Goal: Information Seeking & Learning: Check status

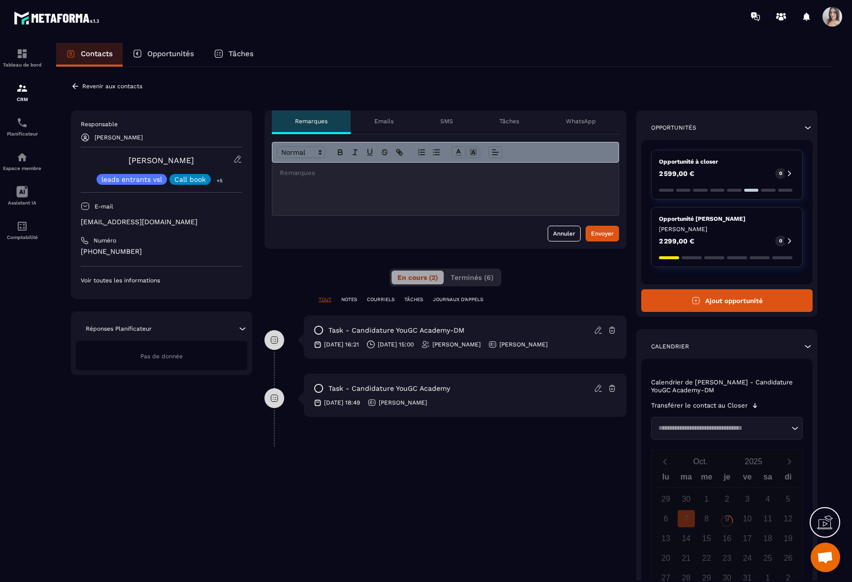
scroll to position [1645, 0]
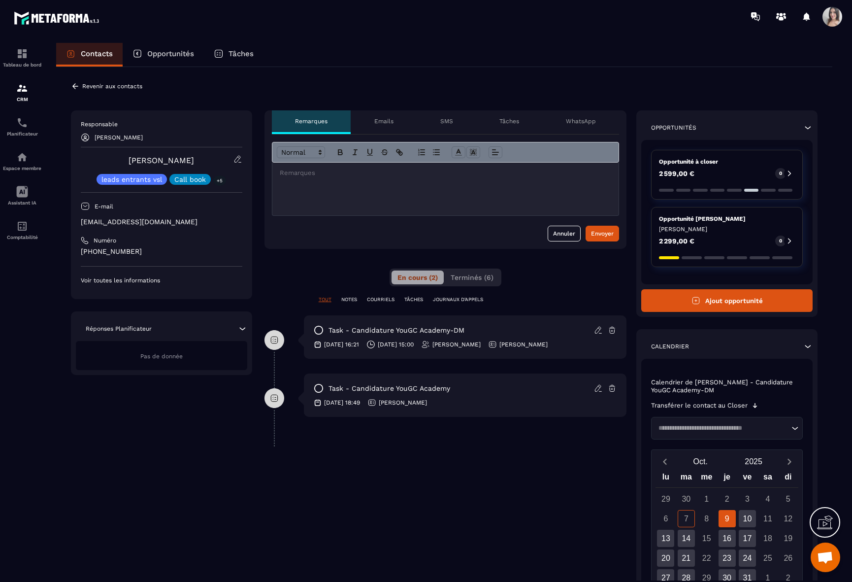
drag, startPoint x: 329, startPoint y: 330, endPoint x: 591, endPoint y: 348, distance: 262.6
click at [591, 348] on div "task - Candidature YouGC Academy-DM [DATE] 16:21 [DATE] 15:00 [PERSON_NAME] [PE…" at bounding box center [465, 336] width 323 height 43
click at [591, 348] on div "[DATE] 16:21 [DATE] 15:00 [PERSON_NAME] [PERSON_NAME]" at bounding box center [465, 344] width 303 height 9
drag, startPoint x: 371, startPoint y: 390, endPoint x: 450, endPoint y: 405, distance: 80.3
click at [450, 405] on div "task - Candidature YouGC Academy [DATE] 18:49 [PERSON_NAME]" at bounding box center [465, 394] width 323 height 43
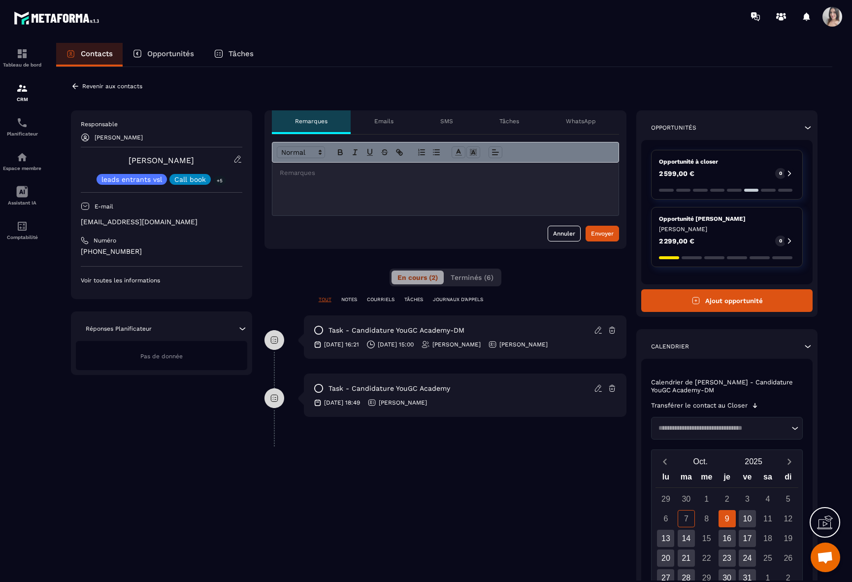
click at [450, 405] on div "[DATE] 18:49 [PERSON_NAME]" at bounding box center [465, 402] width 303 height 9
drag, startPoint x: 450, startPoint y: 405, endPoint x: 326, endPoint y: 383, distance: 125.6
click at [326, 383] on div "task - Candidature YouGC Academy [DATE] 18:49 [PERSON_NAME]" at bounding box center [465, 394] width 323 height 43
click at [326, 383] on div "task - Candidature YouGC Academy" at bounding box center [382, 388] width 136 height 10
drag, startPoint x: 326, startPoint y: 383, endPoint x: 452, endPoint y: 405, distance: 127.5
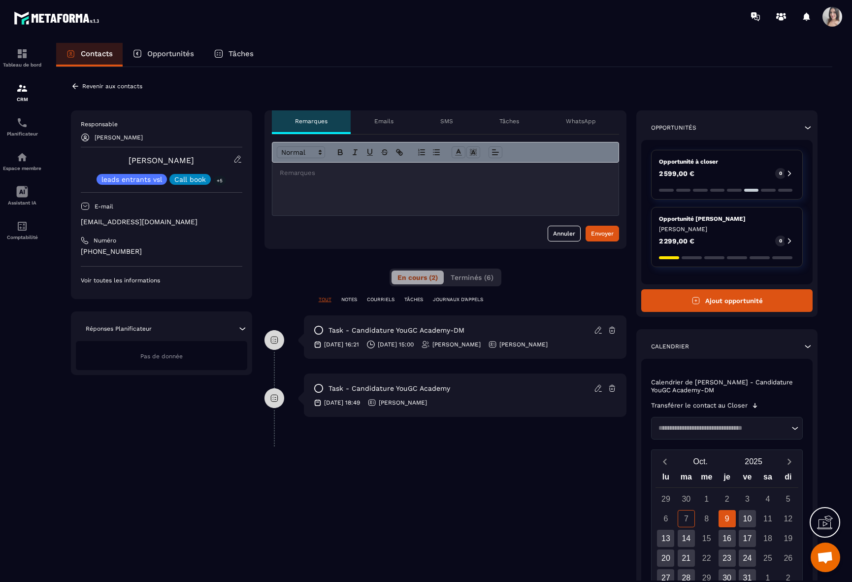
click at [450, 405] on div "task - Candidature YouGC Academy [DATE] 18:49 [PERSON_NAME]" at bounding box center [465, 394] width 323 height 43
click at [452, 405] on div "[DATE] 18:49 [PERSON_NAME]" at bounding box center [465, 402] width 303 height 9
click at [236, 158] on icon at bounding box center [237, 159] width 9 height 9
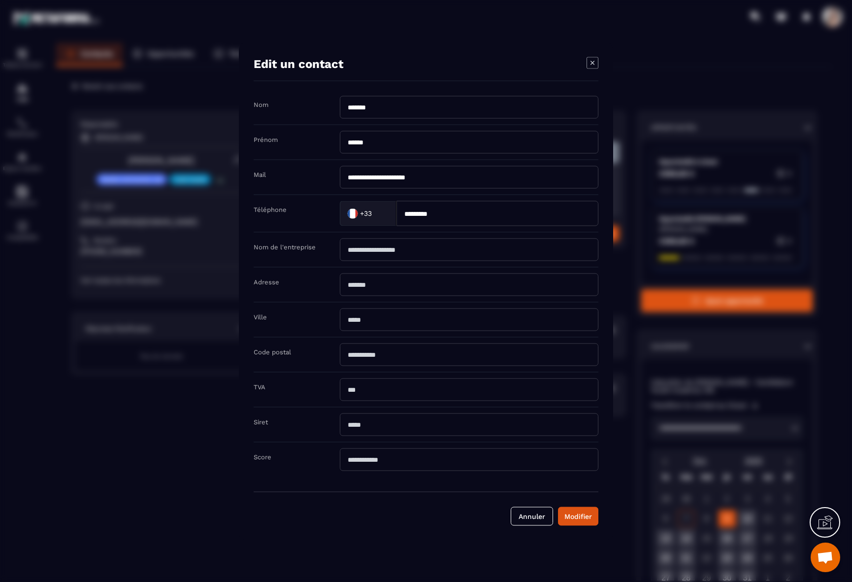
click at [594, 63] on icon "Modal window" at bounding box center [592, 63] width 12 height 12
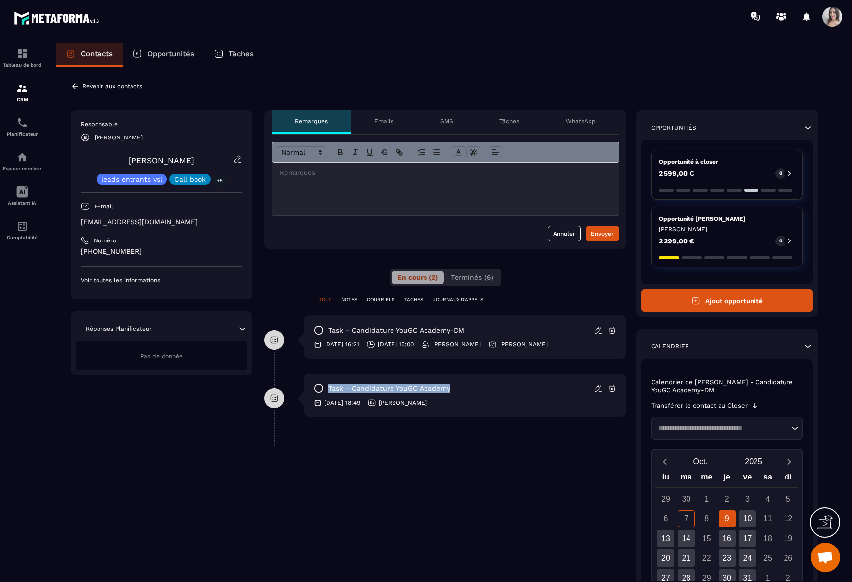
drag, startPoint x: 330, startPoint y: 389, endPoint x: 500, endPoint y: 387, distance: 169.9
click at [500, 387] on div "task - Candidature YouGC Academy" at bounding box center [465, 388] width 303 height 10
drag, startPoint x: 500, startPoint y: 387, endPoint x: 330, endPoint y: 388, distance: 169.9
click at [330, 388] on div "task - Candidature YouGC Academy" at bounding box center [465, 388] width 303 height 10
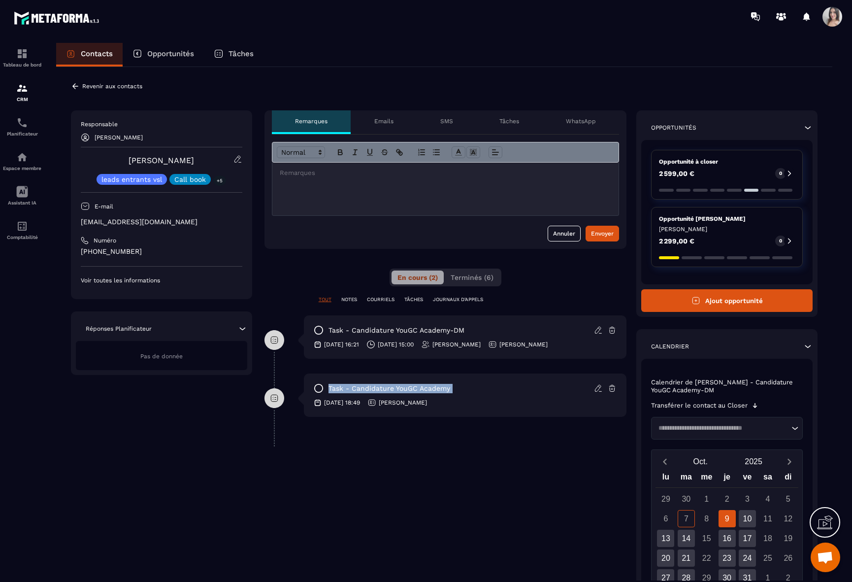
click at [330, 388] on p "task - Candidature YouGC Academy" at bounding box center [389, 388] width 122 height 9
drag, startPoint x: 330, startPoint y: 388, endPoint x: 460, endPoint y: 385, distance: 130.5
click at [459, 385] on div "task - Candidature YouGC Academy" at bounding box center [465, 388] width 303 height 10
click at [460, 385] on div "task - Candidature YouGC Academy" at bounding box center [465, 388] width 303 height 10
drag, startPoint x: 460, startPoint y: 385, endPoint x: 331, endPoint y: 385, distance: 129.5
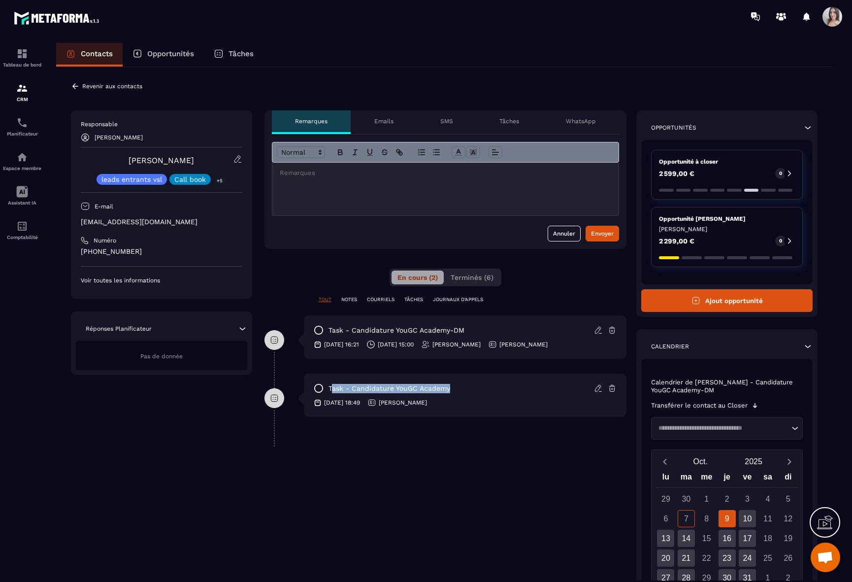
click at [331, 385] on div "task - Candidature YouGC Academy" at bounding box center [465, 388] width 303 height 10
click at [331, 385] on p "task - Candidature YouGC Academy" at bounding box center [389, 388] width 122 height 9
drag, startPoint x: 92, startPoint y: 121, endPoint x: 157, endPoint y: 133, distance: 66.1
click at [157, 133] on div "Responsable [PERSON_NAME]" at bounding box center [162, 131] width 162 height 22
click at [104, 114] on div "Responsable [PERSON_NAME] [PERSON_NAME] leads entrants vsl Call book +5 E-mail …" at bounding box center [161, 204] width 181 height 189
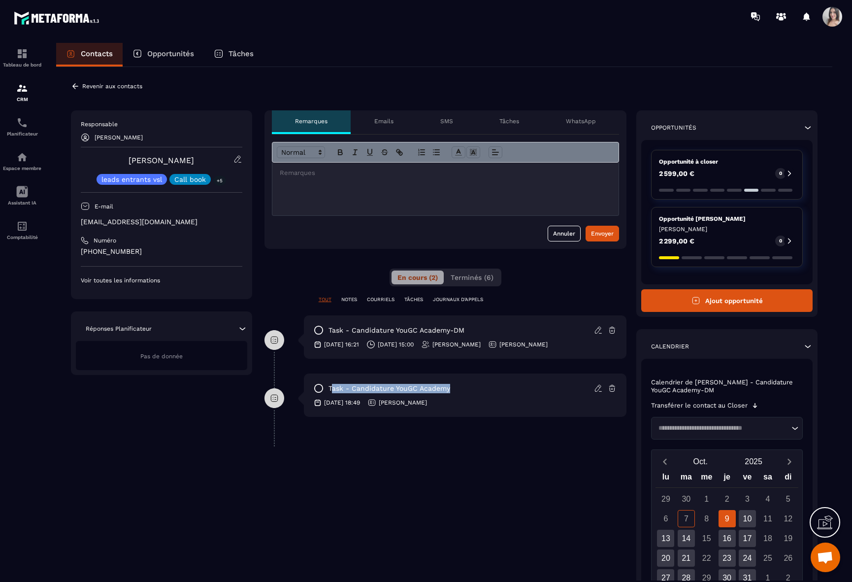
drag, startPoint x: 99, startPoint y: 117, endPoint x: 163, endPoint y: 137, distance: 67.1
click at [163, 137] on div "Responsable [PERSON_NAME] [PERSON_NAME] leads entrants vsl Call book +5 E-mail …" at bounding box center [161, 204] width 181 height 189
click at [163, 137] on div "[PERSON_NAME]" at bounding box center [162, 137] width 162 height 9
drag, startPoint x: 210, startPoint y: 277, endPoint x: 67, endPoint y: 278, distance: 142.8
click at [67, 278] on div "**********" at bounding box center [444, 400] width 776 height 667
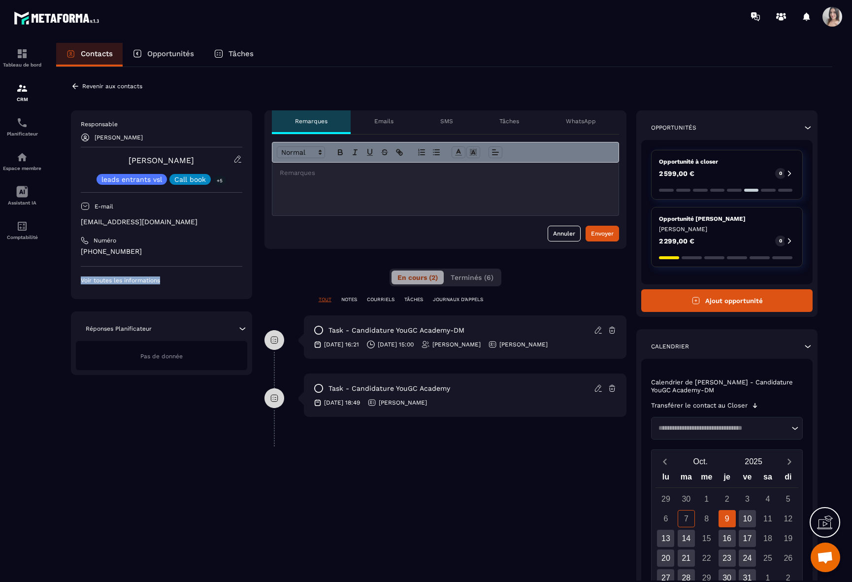
click at [67, 278] on div "**********" at bounding box center [444, 400] width 776 height 667
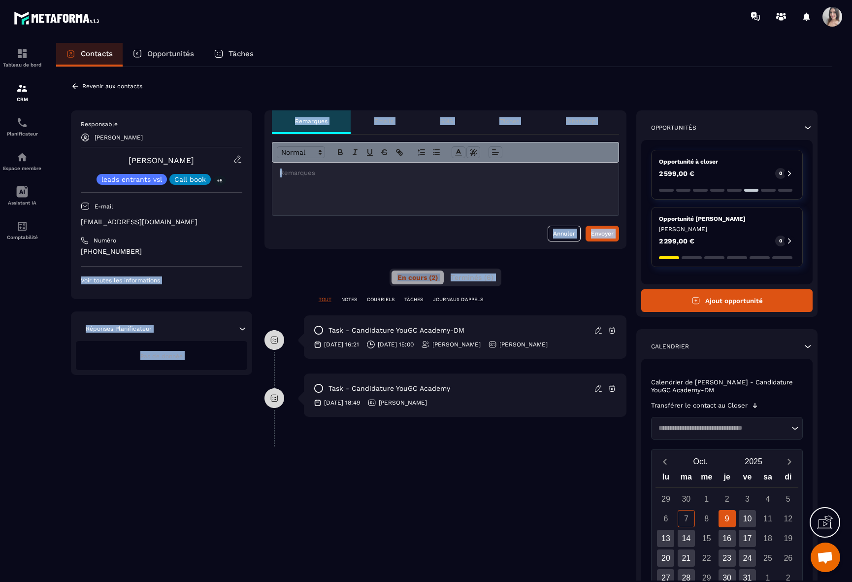
drag, startPoint x: 67, startPoint y: 278, endPoint x: 260, endPoint y: 285, distance: 193.2
click at [260, 285] on div "**********" at bounding box center [444, 400] width 776 height 667
click at [260, 285] on div "**********" at bounding box center [444, 407] width 747 height 594
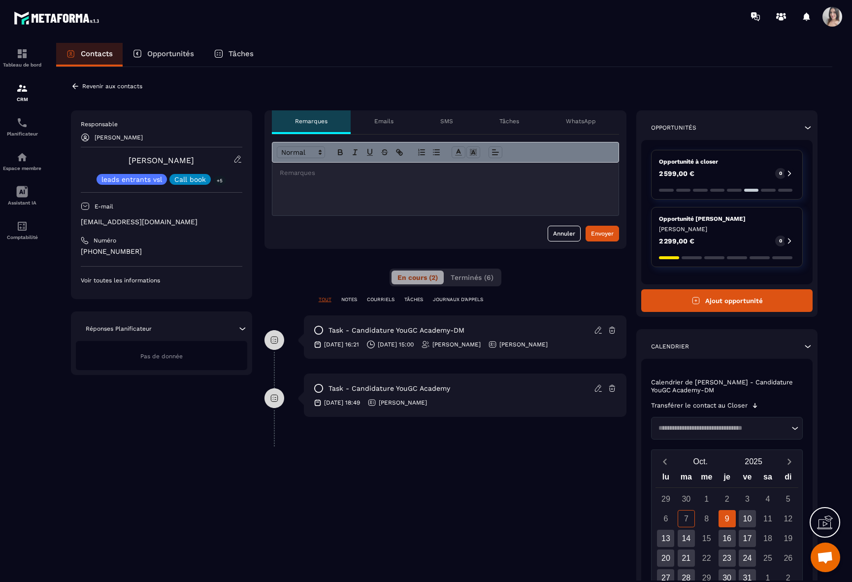
drag, startPoint x: 294, startPoint y: 286, endPoint x: 453, endPoint y: 428, distance: 212.7
click at [453, 428] on div "**********" at bounding box center [445, 407] width 362 height 594
click at [453, 428] on div "task - Candidature YouGC Academy [DATE] 18:49 [PERSON_NAME]" at bounding box center [445, 402] width 362 height 58
